Goal: Task Accomplishment & Management: Complete application form

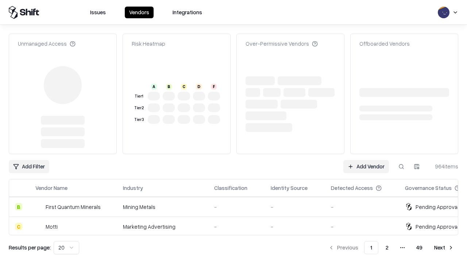
click at [366, 160] on link "Add Vendor" at bounding box center [366, 166] width 46 height 13
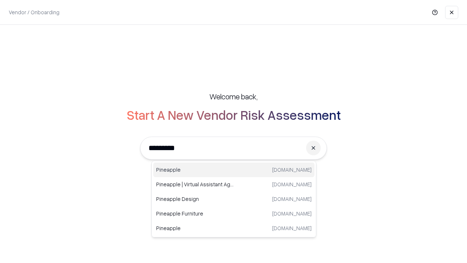
click at [234, 170] on div "Pineapple [DOMAIN_NAME]" at bounding box center [233, 169] width 161 height 15
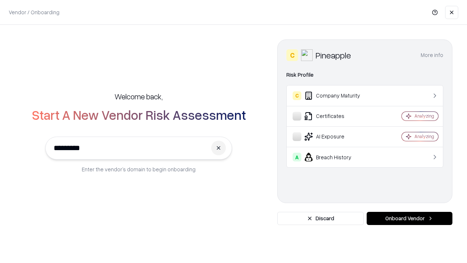
type input "*********"
click at [410, 218] on button "Onboard Vendor" at bounding box center [410, 218] width 86 height 13
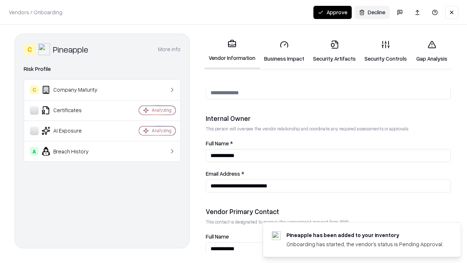
scroll to position [378, 0]
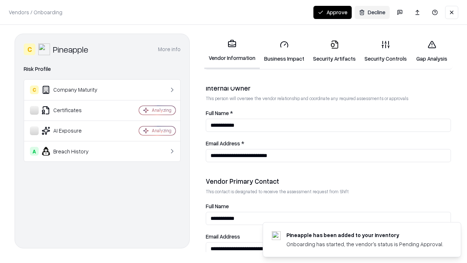
click at [284, 51] on link "Business Impact" at bounding box center [284, 51] width 49 height 34
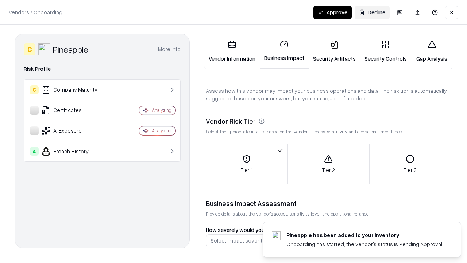
click at [334, 51] on link "Security Artifacts" at bounding box center [334, 51] width 51 height 34
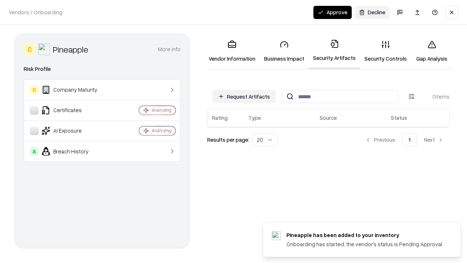
click at [244, 96] on button "Request Artifacts" at bounding box center [244, 96] width 64 height 13
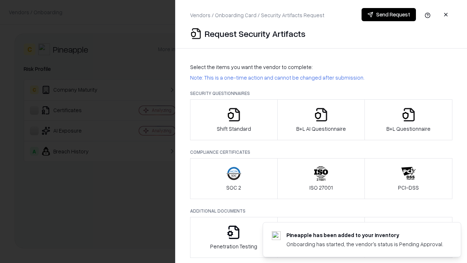
click at [234, 120] on icon "button" at bounding box center [234, 114] width 15 height 15
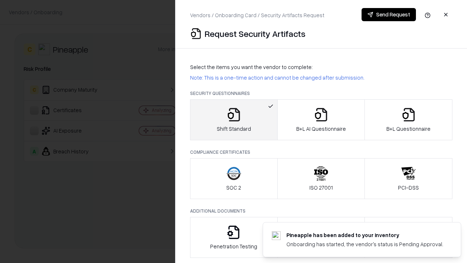
click at [389, 15] on button "Send Request" at bounding box center [389, 14] width 54 height 13
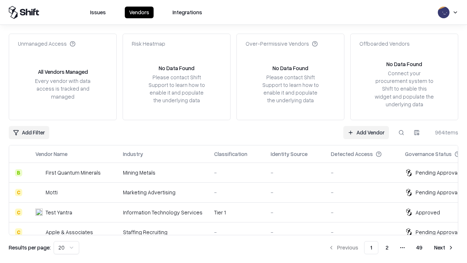
click at [401, 132] on button at bounding box center [401, 132] width 13 height 13
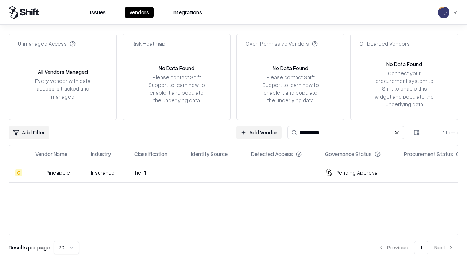
type input "*********"
click at [238, 172] on div "-" at bounding box center [215, 173] width 49 height 8
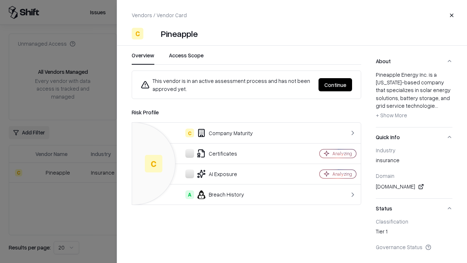
click at [335, 85] on button "Continue" at bounding box center [336, 84] width 34 height 13
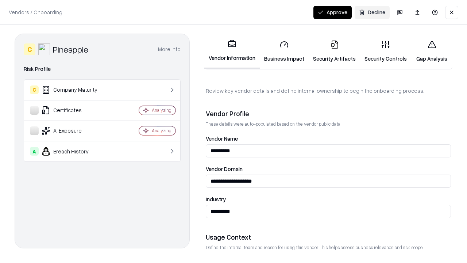
click at [334, 51] on link "Security Artifacts" at bounding box center [334, 51] width 51 height 34
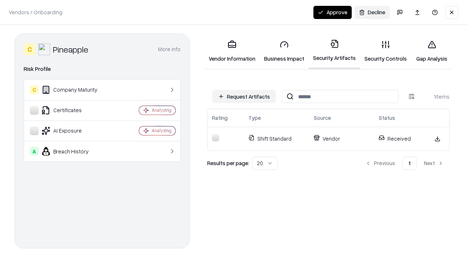
click at [386, 51] on link "Security Controls" at bounding box center [385, 51] width 51 height 34
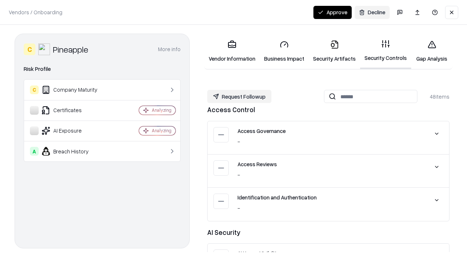
click at [239, 96] on button "Request Followup" at bounding box center [239, 96] width 64 height 13
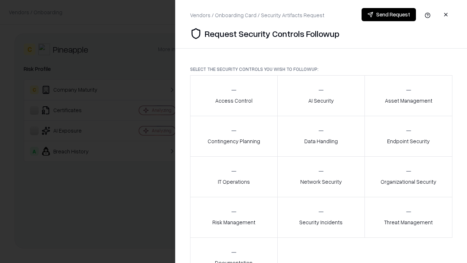
click at [234, 96] on div "Access Control" at bounding box center [233, 96] width 37 height 18
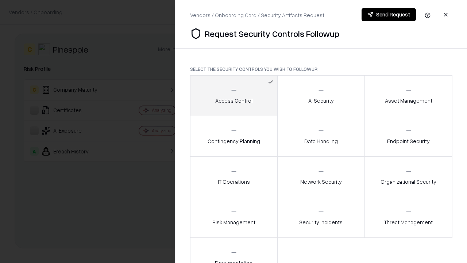
click at [389, 15] on button "Send Request" at bounding box center [389, 14] width 54 height 13
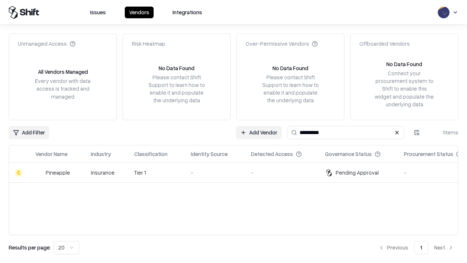
type input "*********"
click at [238, 172] on div "-" at bounding box center [215, 173] width 49 height 8
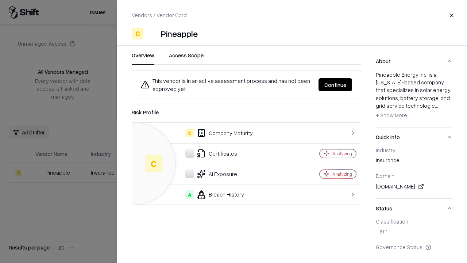
click at [335, 85] on button "Continue" at bounding box center [336, 84] width 34 height 13
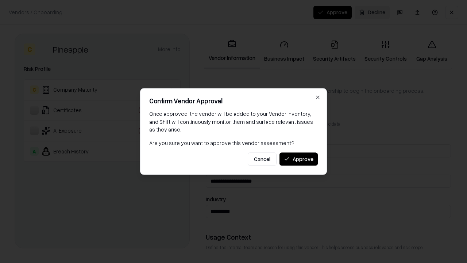
click at [299, 159] on button "Approve" at bounding box center [299, 158] width 38 height 13
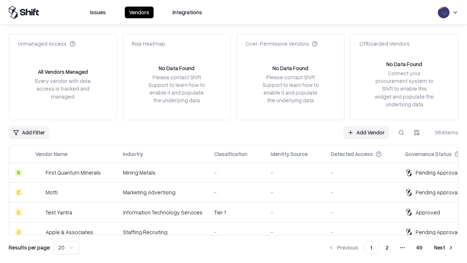
type input "*********"
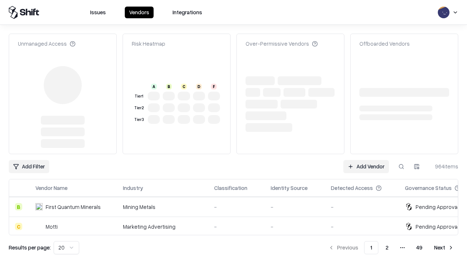
click at [366, 166] on link "Add Vendor" at bounding box center [366, 166] width 46 height 13
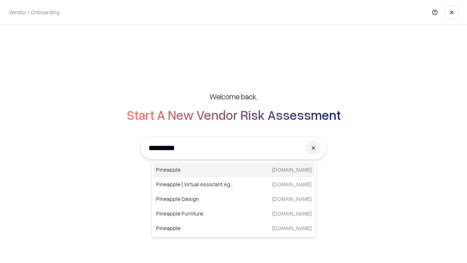
click at [234, 170] on div "Pineapple [DOMAIN_NAME]" at bounding box center [233, 169] width 161 height 15
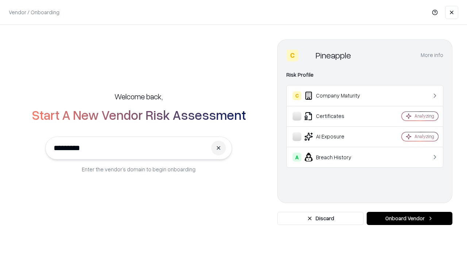
type input "*********"
click at [410, 218] on button "Onboard Vendor" at bounding box center [410, 218] width 86 height 13
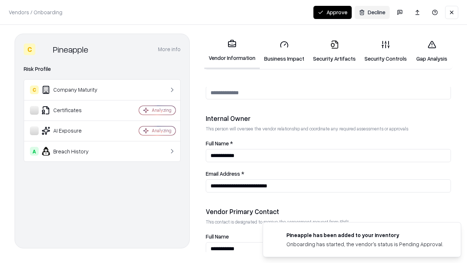
scroll to position [378, 0]
